Goal: Task Accomplishment & Management: Manage account settings

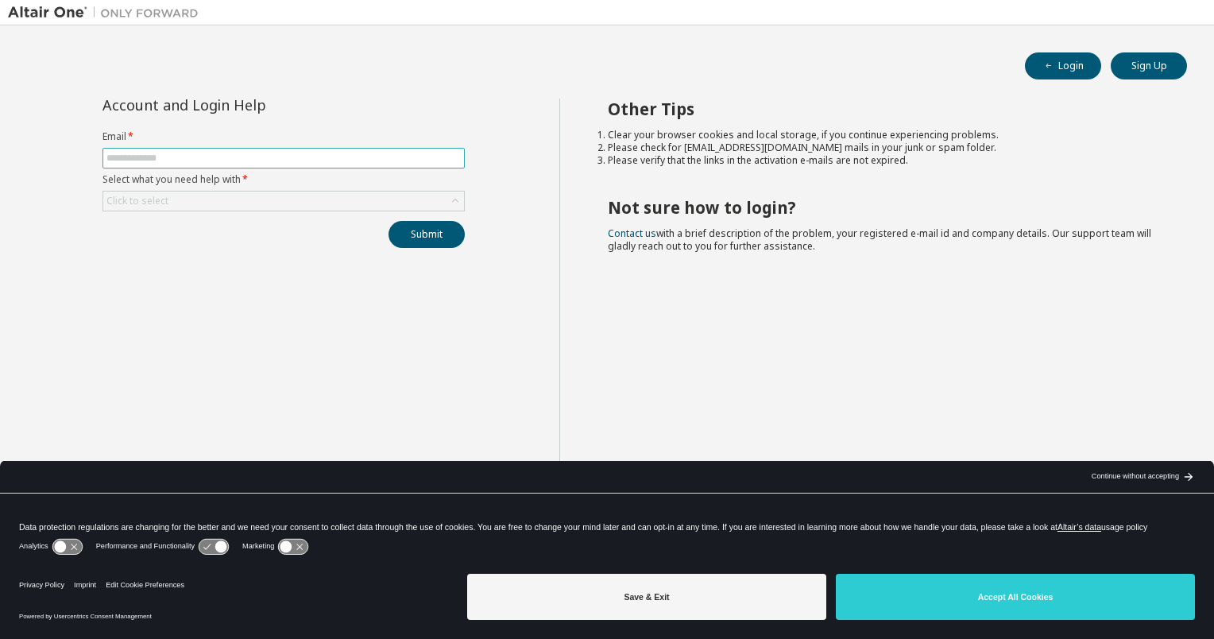
click at [165, 152] on input "text" at bounding box center [283, 158] width 354 height 13
type input "**********"
click at [156, 200] on div "Click to select" at bounding box center [137, 201] width 62 height 13
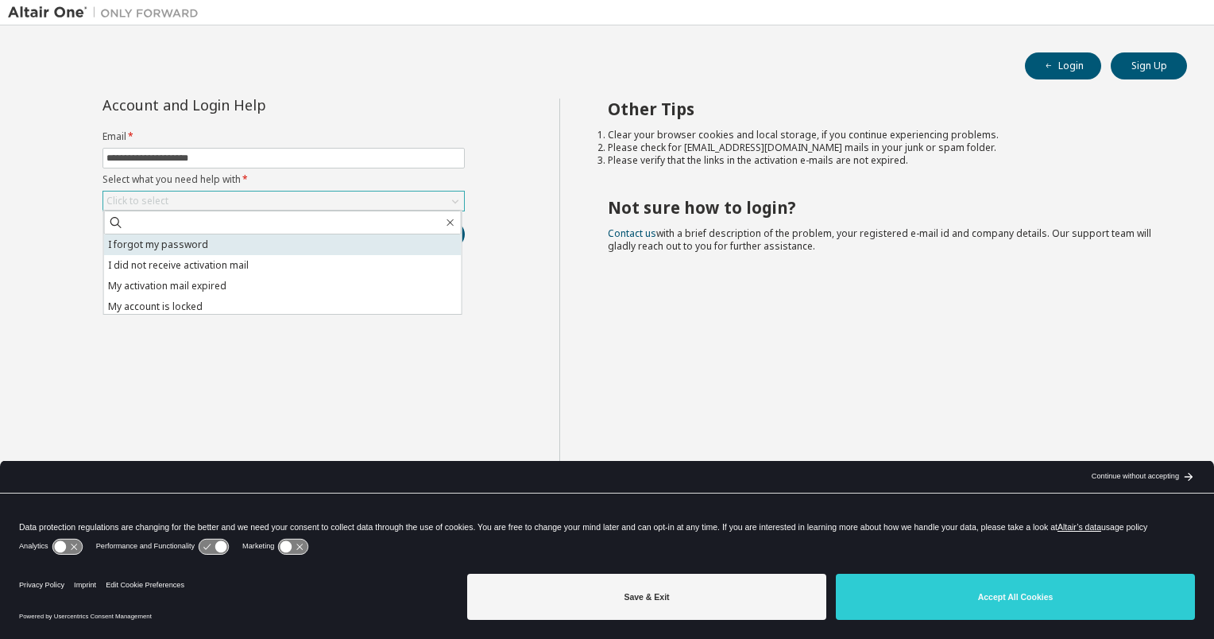
click at [167, 238] on li "I forgot my password" at bounding box center [282, 244] width 357 height 21
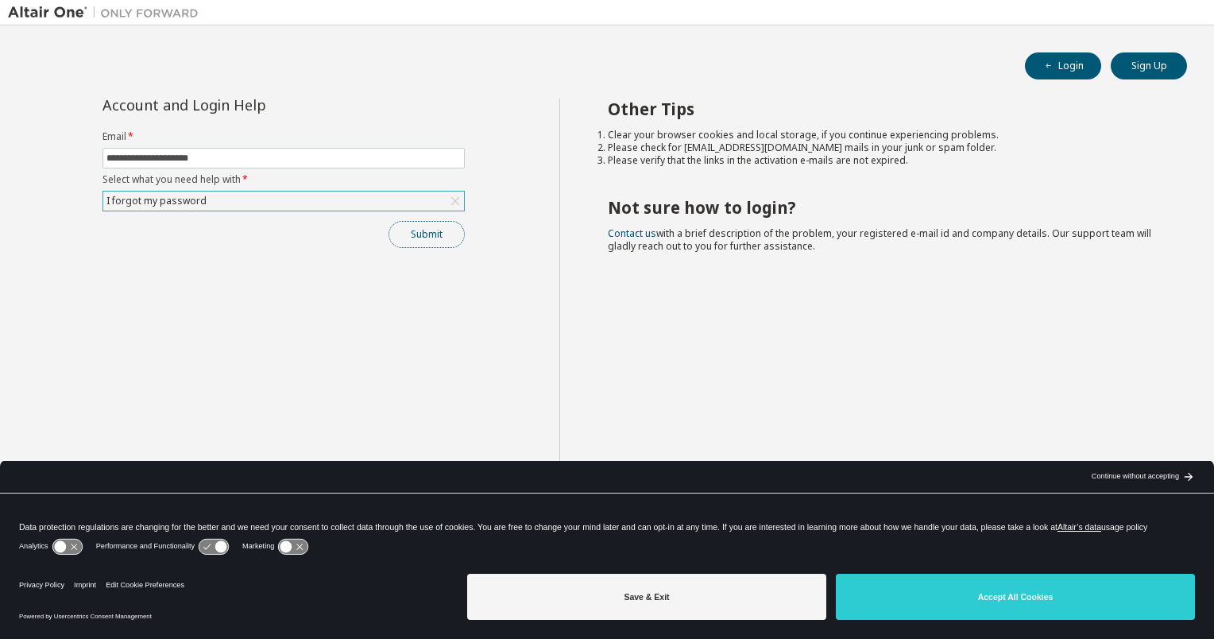
click at [415, 238] on button "Submit" at bounding box center [426, 234] width 76 height 27
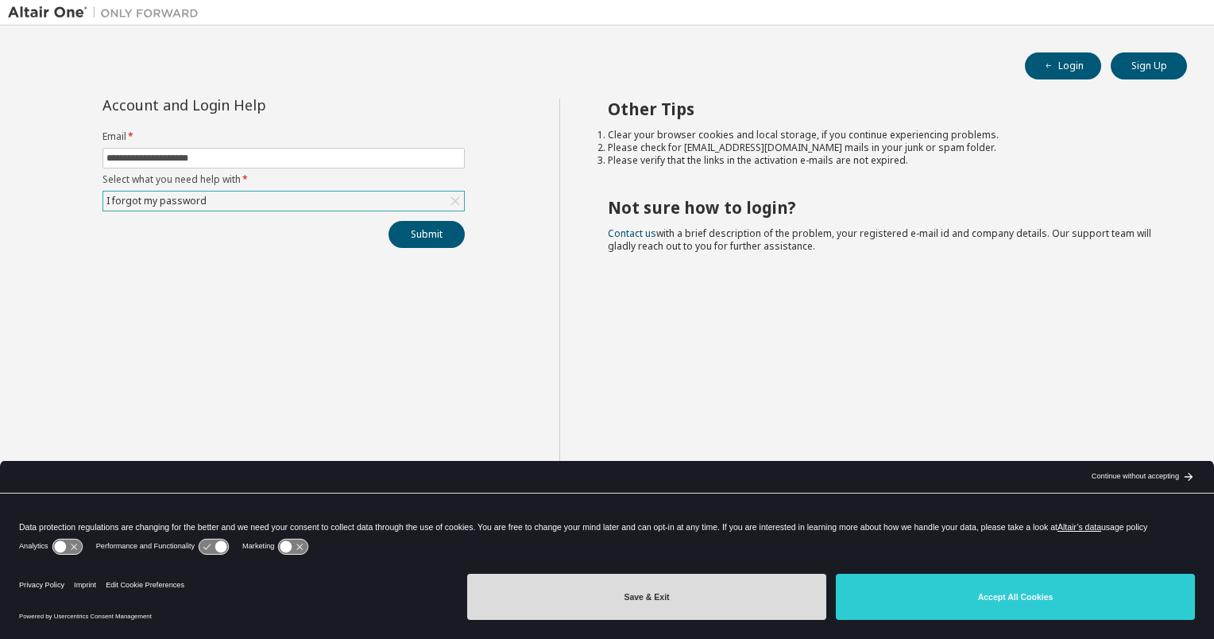
click at [712, 593] on button "Save & Exit" at bounding box center [646, 597] width 359 height 46
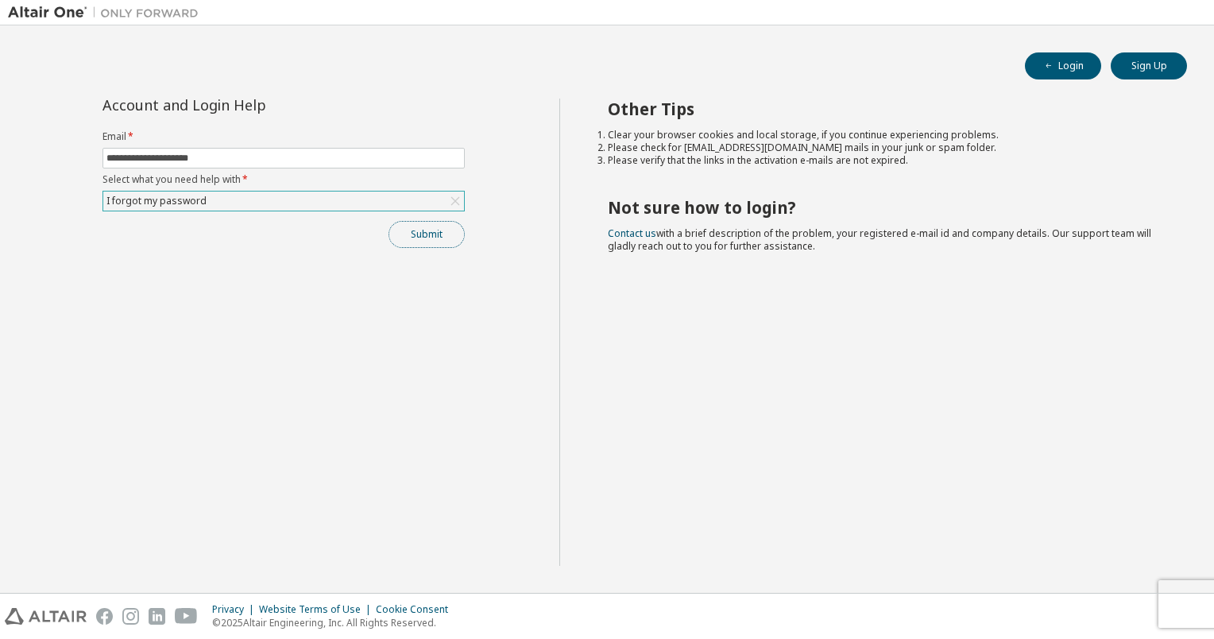
click at [441, 235] on button "Submit" at bounding box center [426, 234] width 76 height 27
